Goal: Information Seeking & Learning: Understand process/instructions

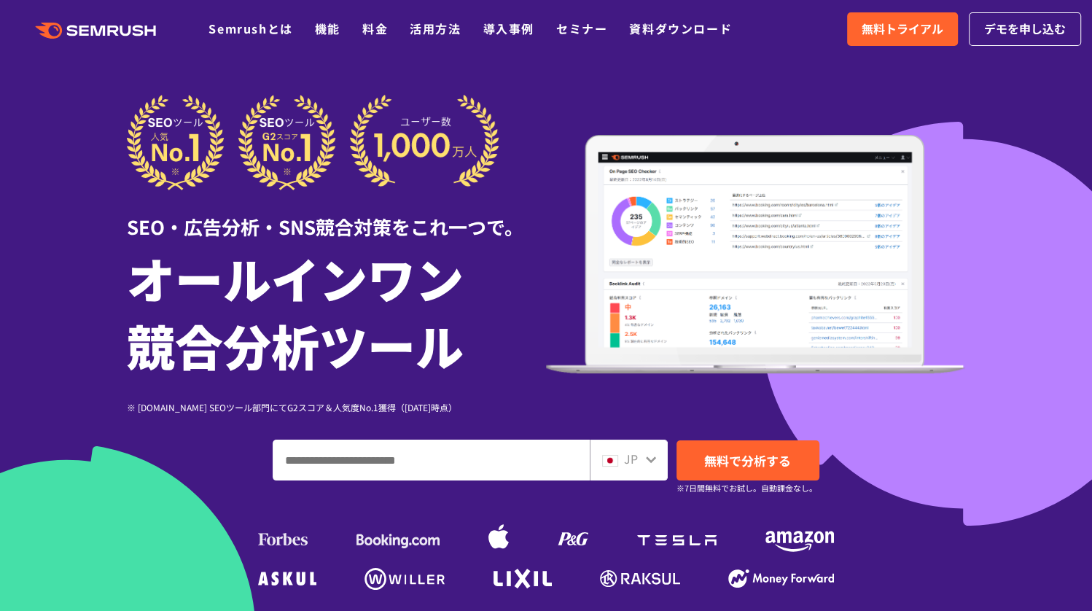
click at [252, 39] on div ".cls {fill: #FF642D;} .cls {fill: #FF642D;} Semrushとは 機能 料金 活用方法 導入事例 セミナー 資料ダウ…" at bounding box center [546, 29] width 1092 height 44
click at [251, 23] on link "Semrushとは" at bounding box center [251, 29] width 84 height 18
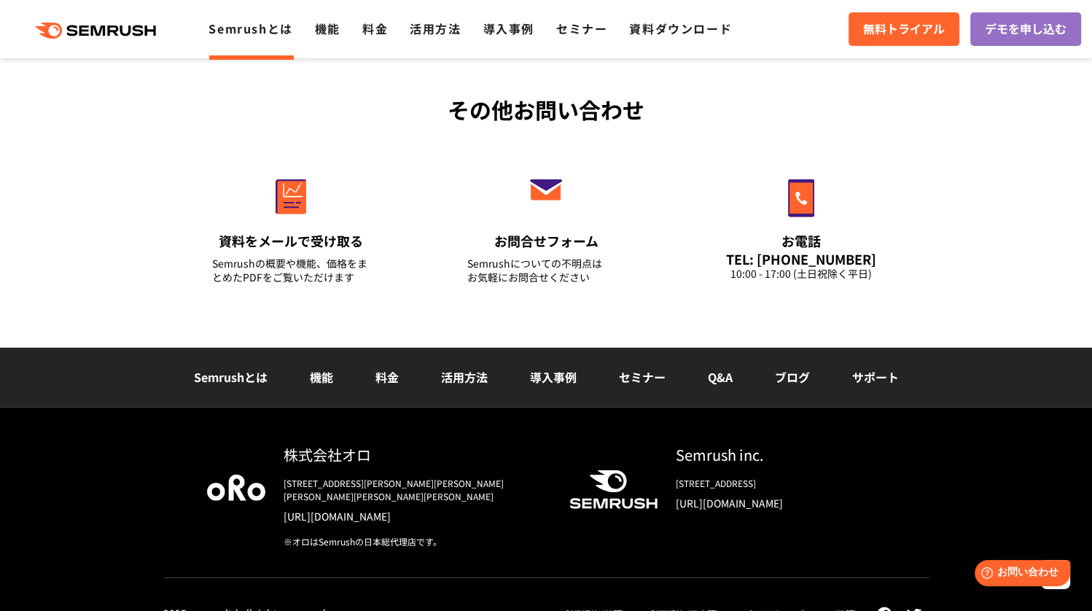
scroll to position [3553, 0]
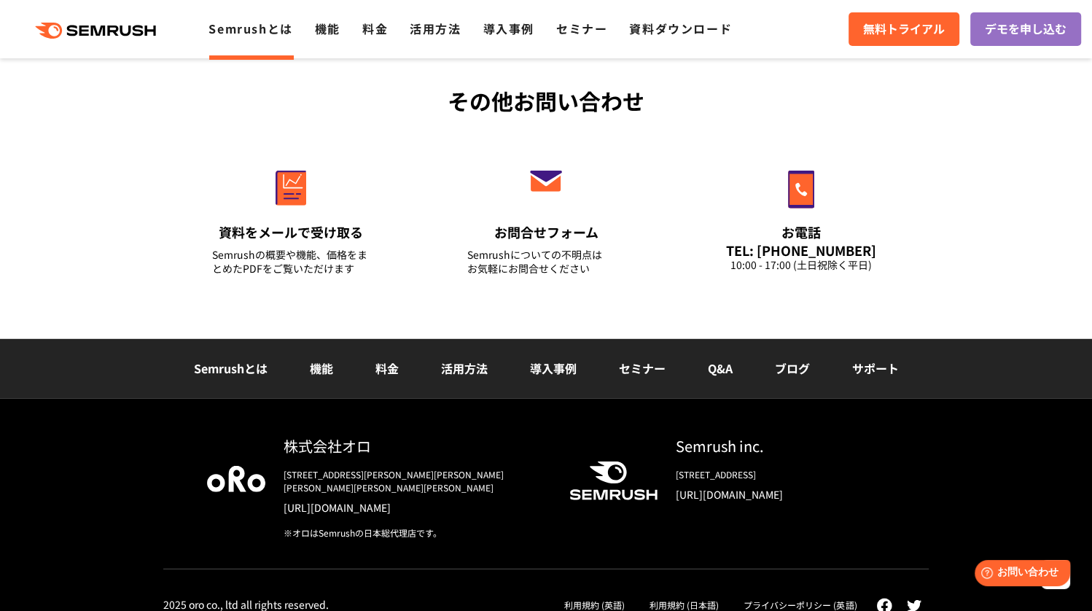
click at [727, 368] on link "Q&A" at bounding box center [720, 369] width 25 height 18
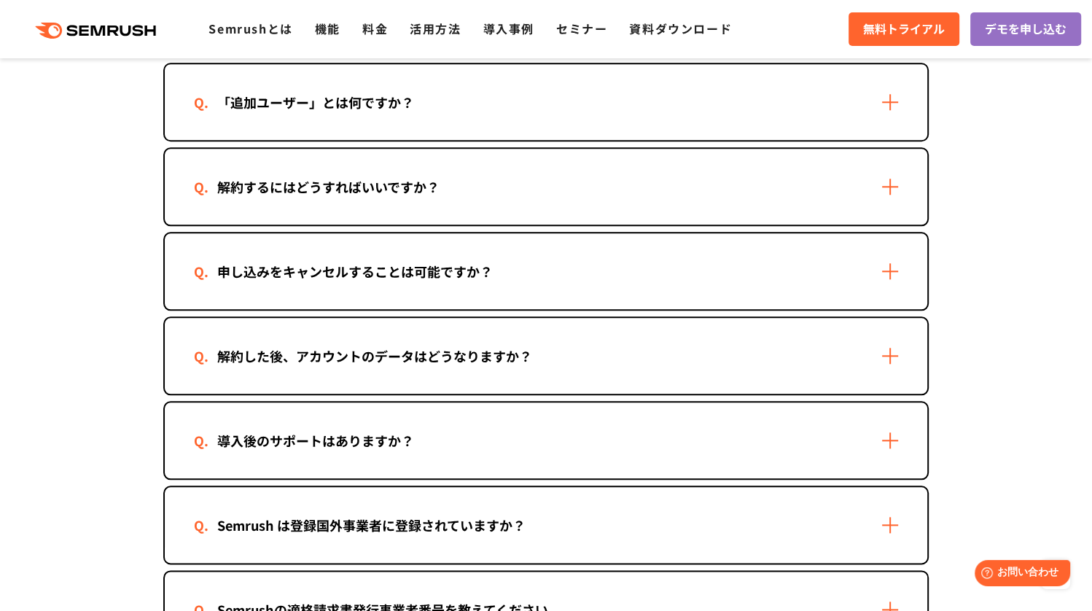
scroll to position [1308, 0]
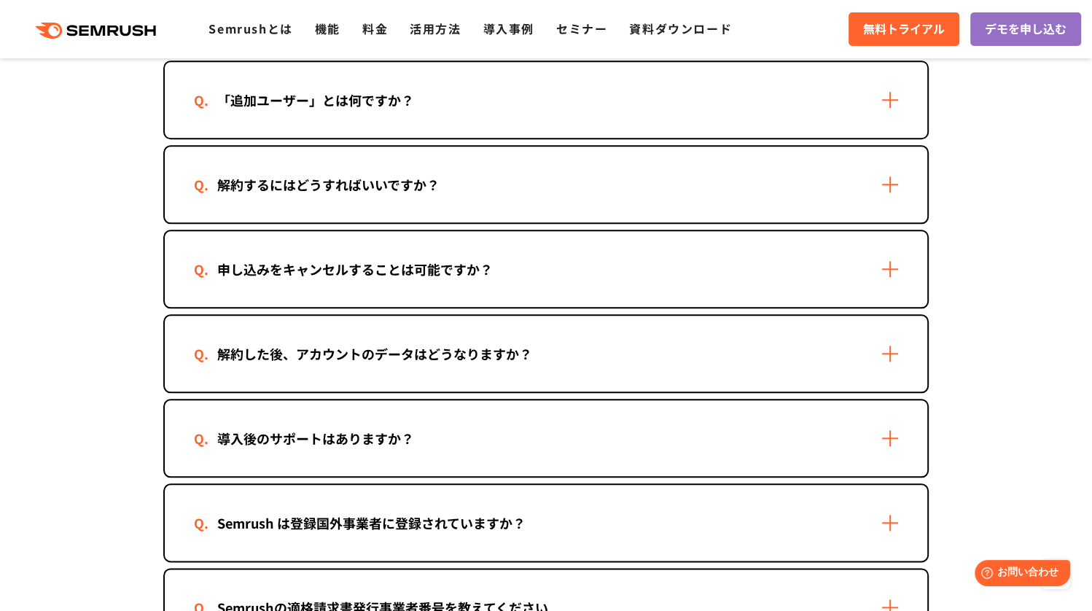
click at [545, 190] on div "解約するにはどうすればいいですか？" at bounding box center [546, 185] width 763 height 76
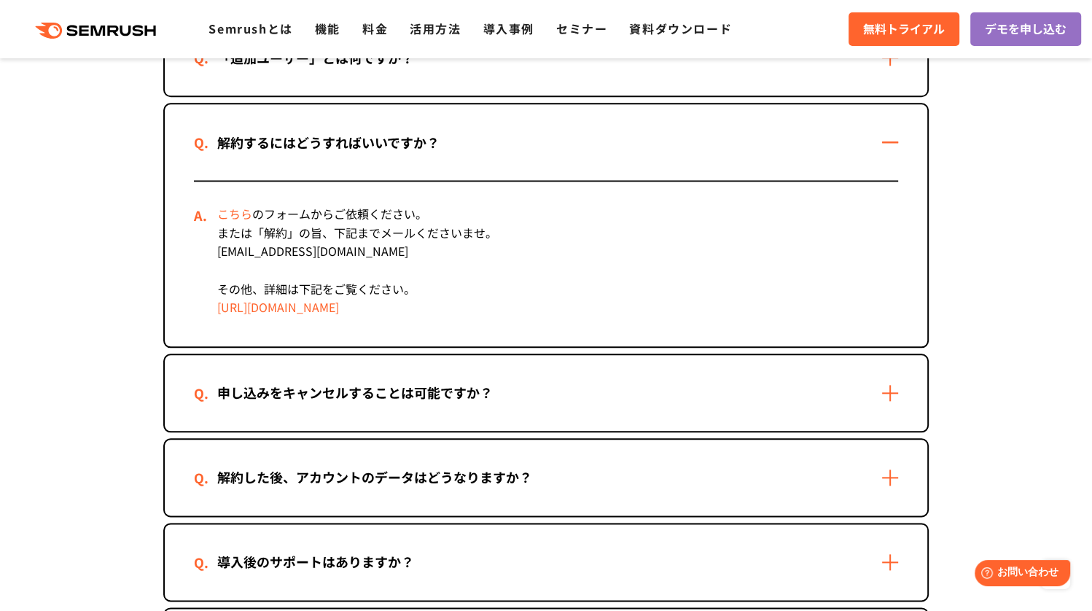
scroll to position [1351, 0]
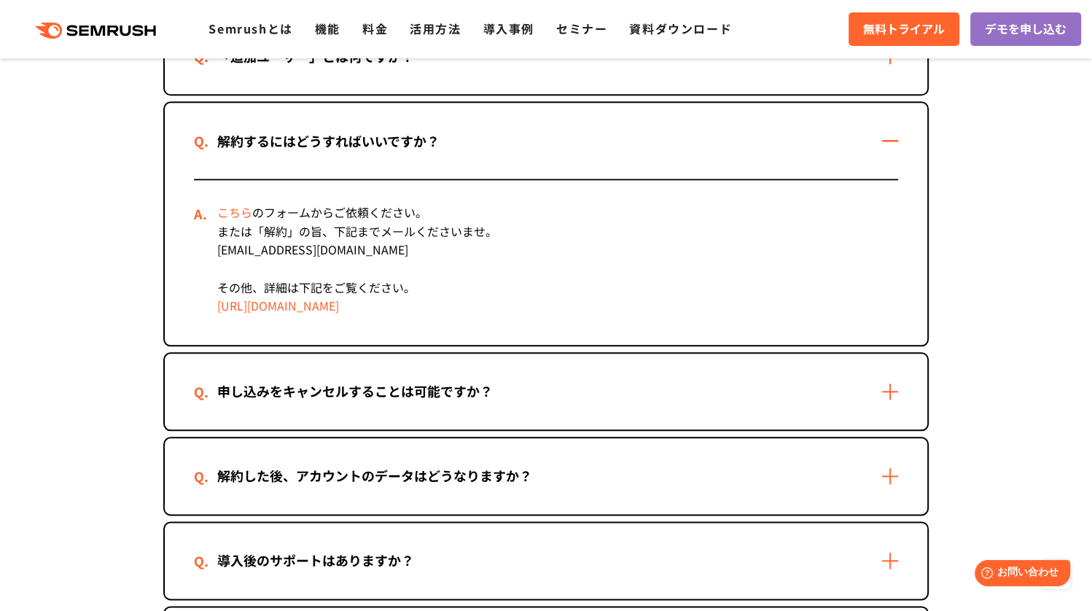
click at [339, 304] on link "[URL][DOMAIN_NAME]" at bounding box center [278, 306] width 122 height 18
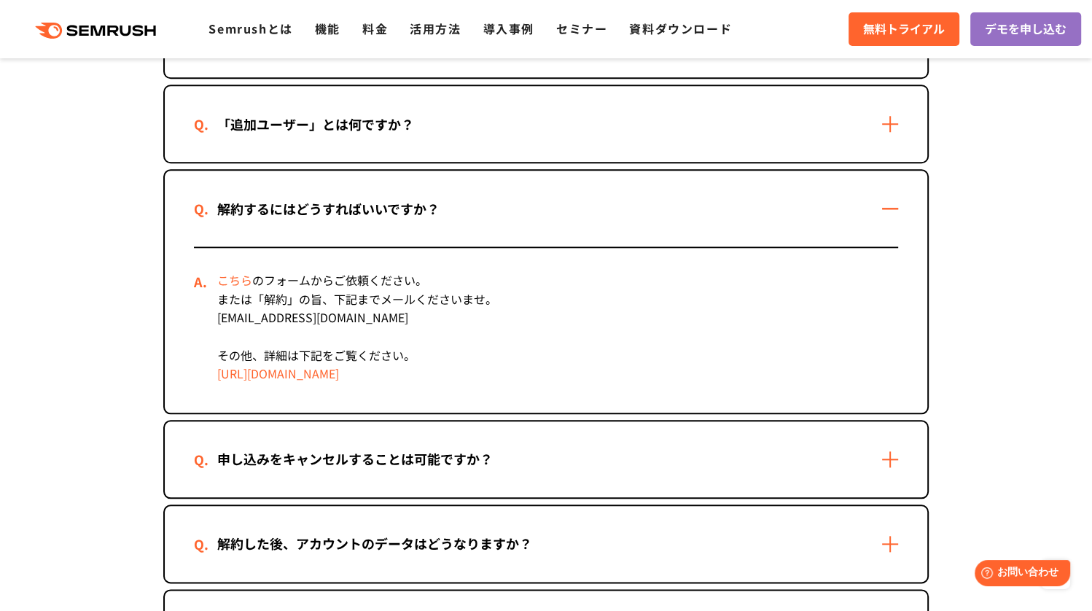
scroll to position [1447, 0]
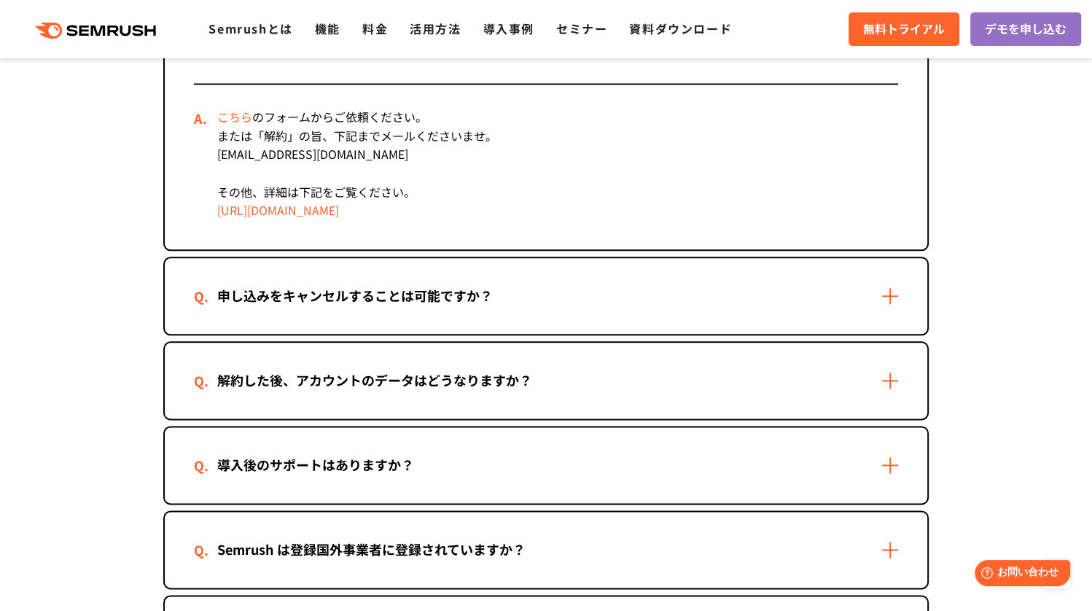
click at [339, 205] on link "[URL][DOMAIN_NAME]" at bounding box center [278, 210] width 122 height 18
click at [636, 97] on div "こちら のフォームからご依頼ください。 または「解約」の旨、下記までメールくださいませ。 [EMAIL_ADDRESS][DOMAIN_NAME] その他、詳…" at bounding box center [546, 167] width 704 height 165
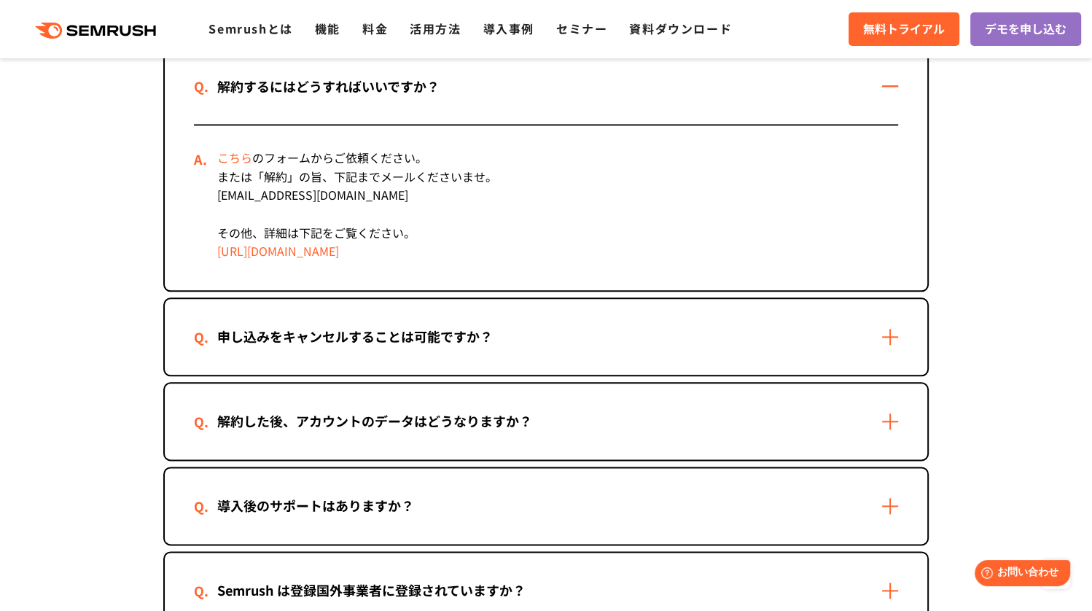
scroll to position [1343, 0]
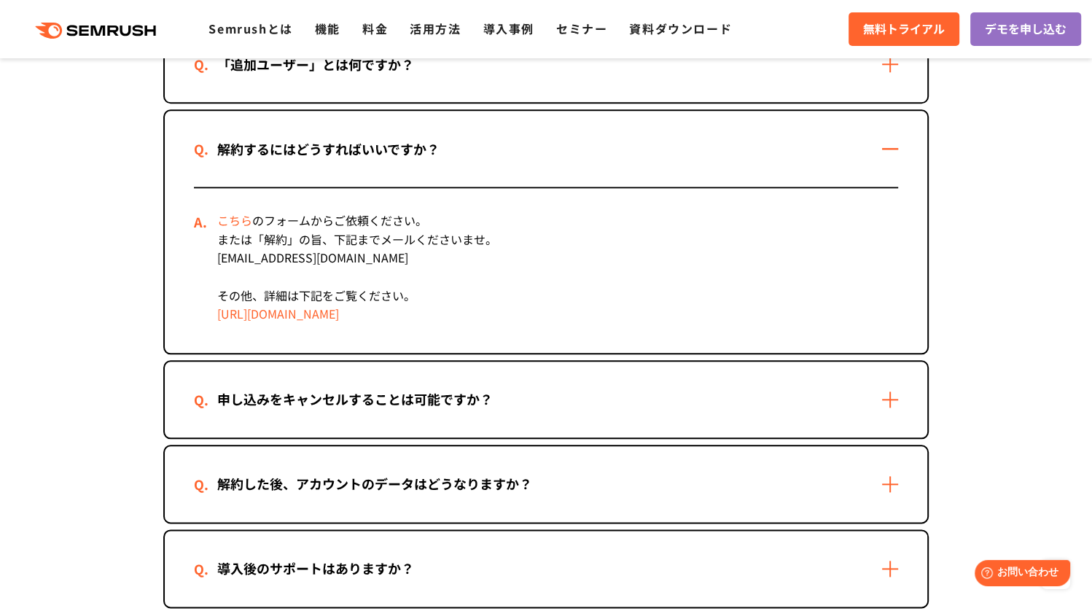
click at [427, 139] on div "解約するにはどうすればいいですか？" at bounding box center [328, 149] width 269 height 21
